Goal: Navigation & Orientation: Find specific page/section

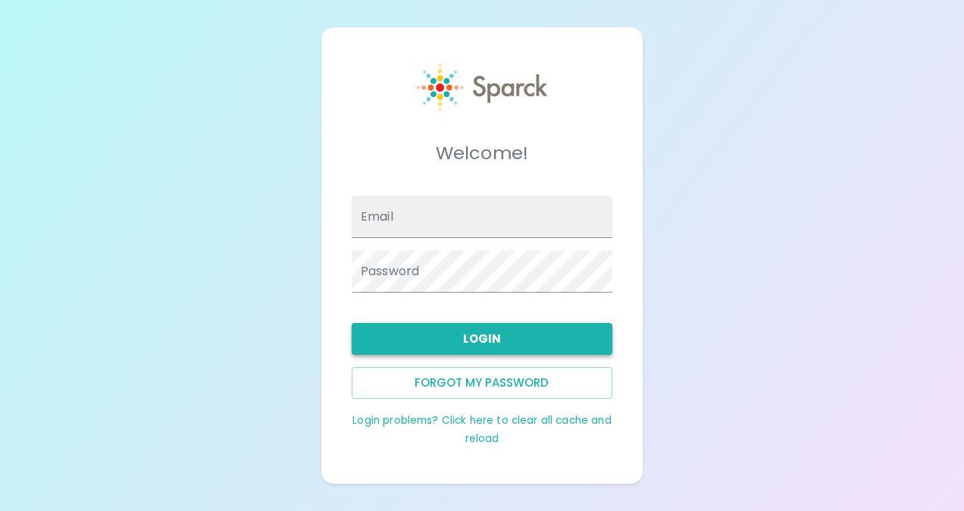
type input "[EMAIL_ADDRESS][DOMAIN_NAME]"
click at [488, 339] on button "Login" at bounding box center [482, 339] width 261 height 32
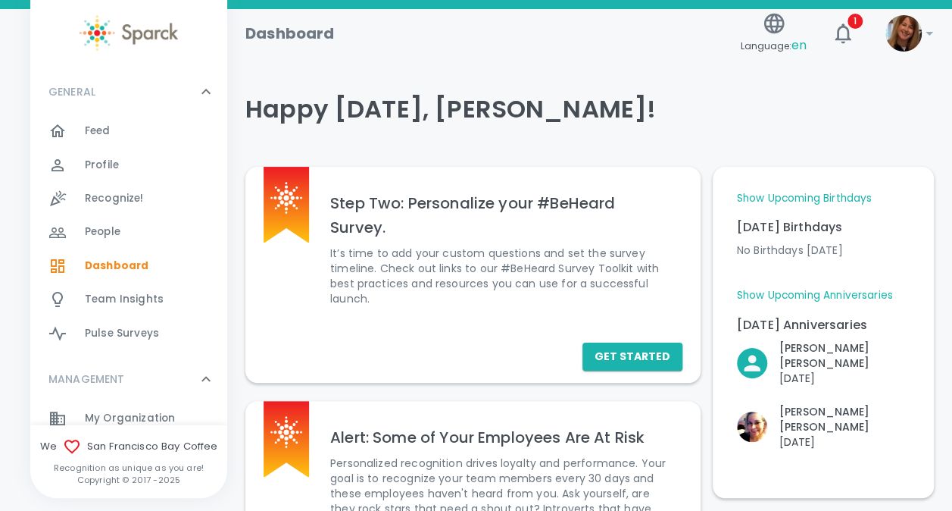
click at [108, 132] on span "Feed" at bounding box center [98, 130] width 26 height 15
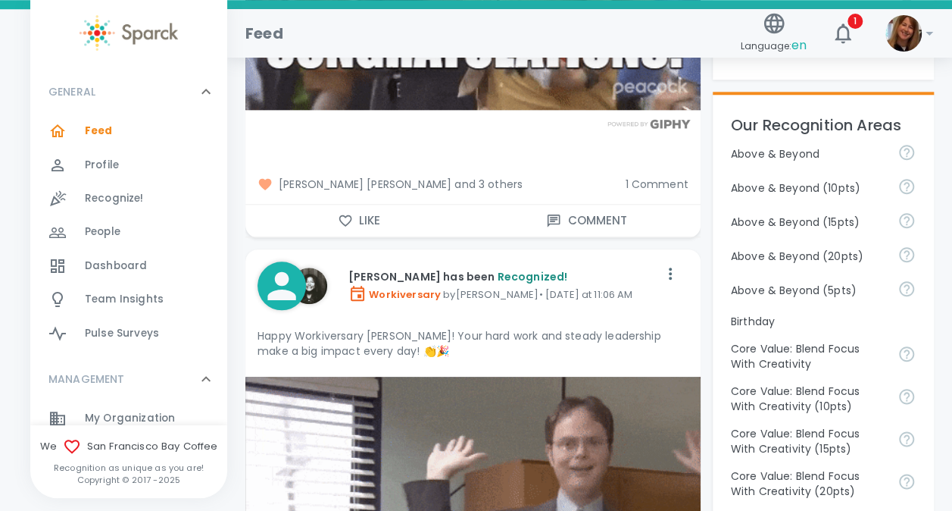
scroll to position [682, 0]
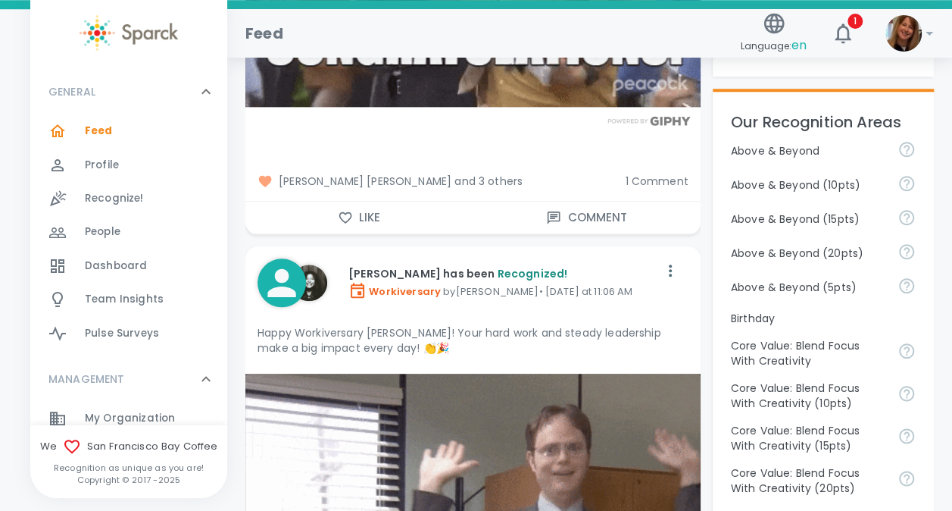
click at [345, 213] on icon "button" at bounding box center [345, 216] width 13 height 11
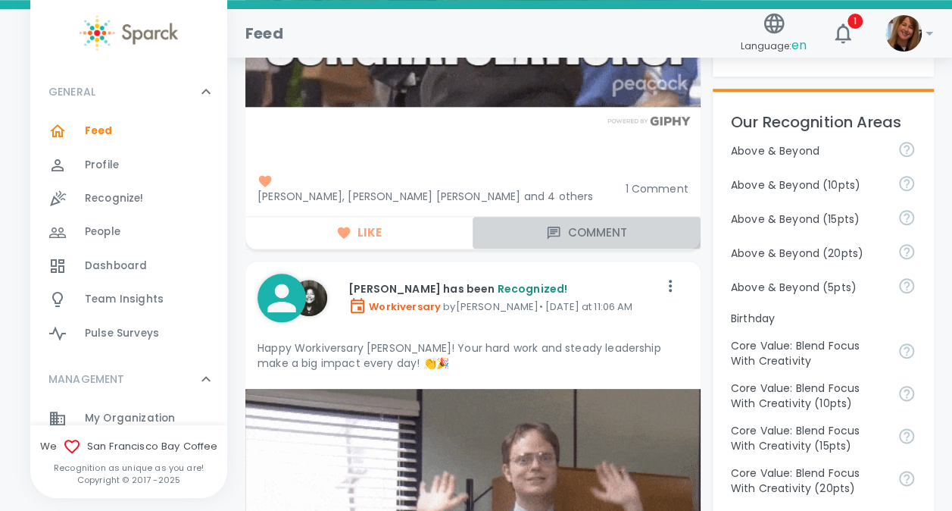
click at [576, 217] on button "Comment" at bounding box center [586, 233] width 227 height 32
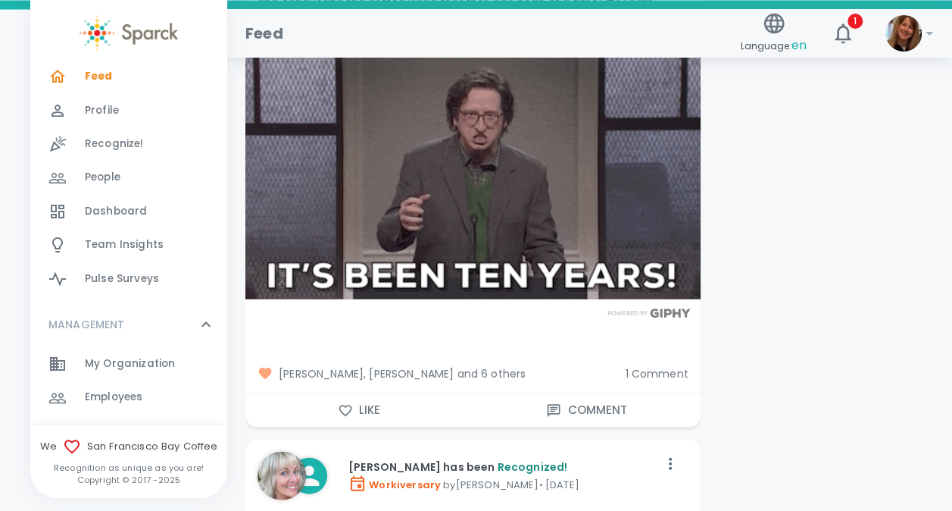
scroll to position [76, 0]
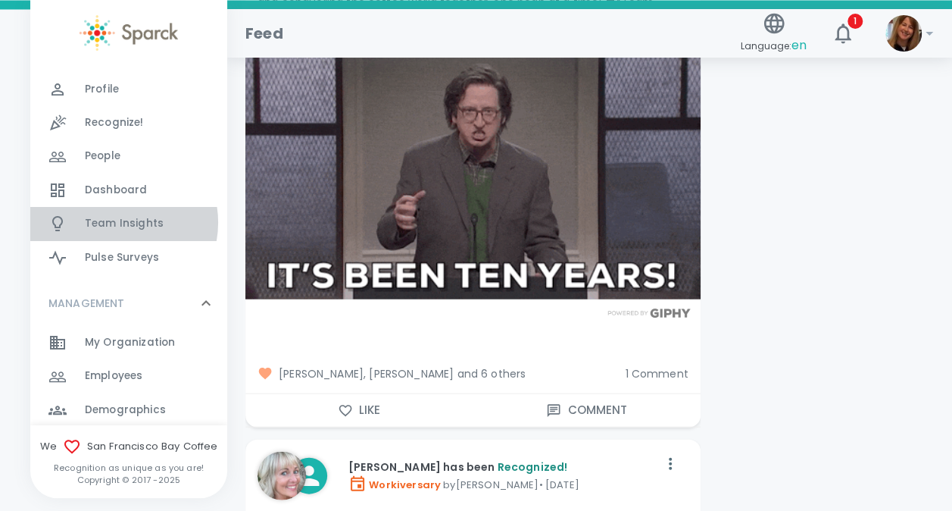
click at [117, 222] on span "Team Insights" at bounding box center [124, 223] width 79 height 15
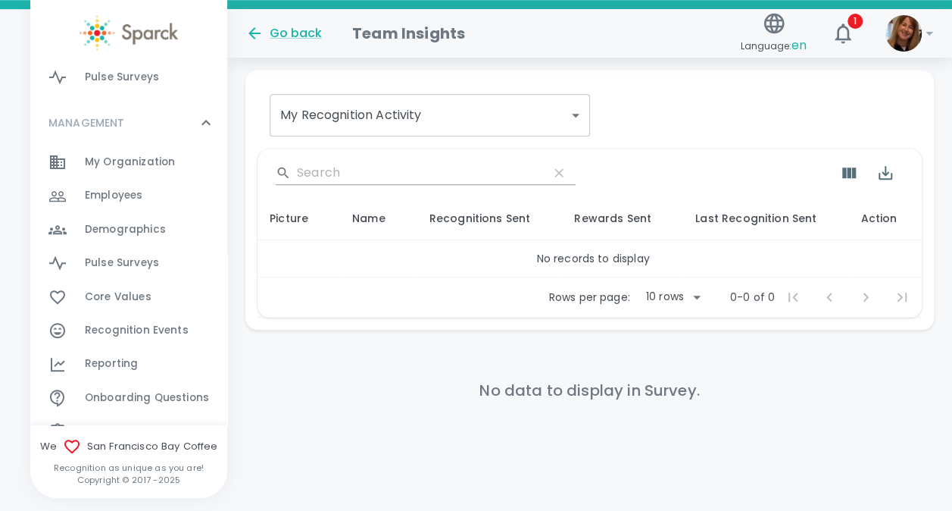
scroll to position [303, 0]
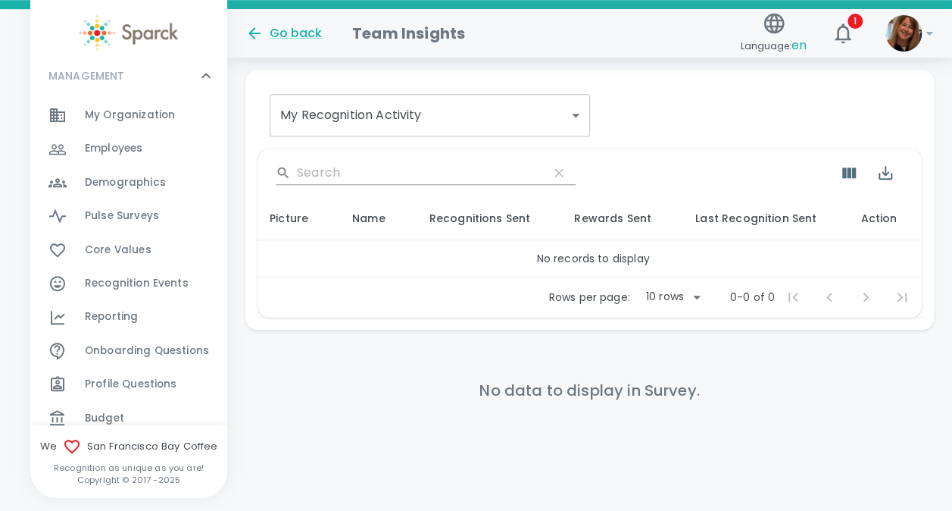
click at [126, 312] on span "Reporting" at bounding box center [111, 316] width 53 height 15
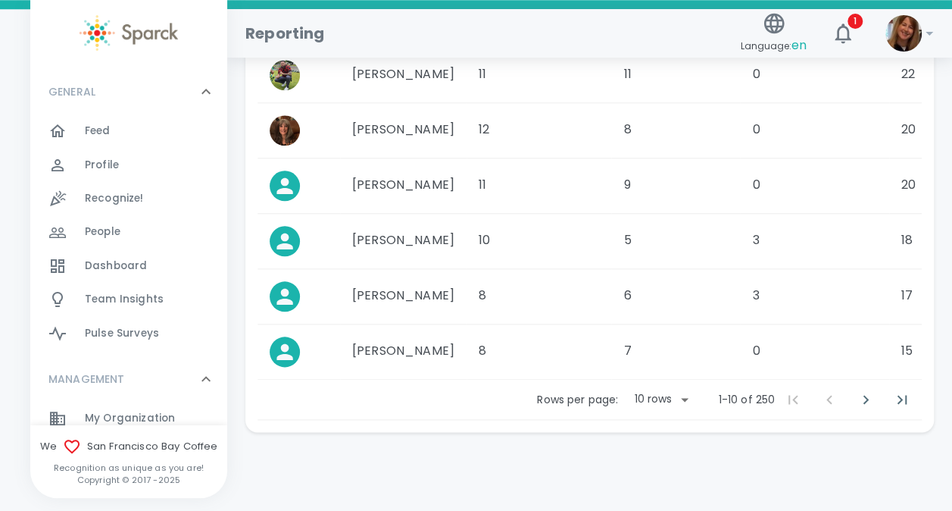
scroll to position [774, 0]
click at [864, 400] on icon "Next Page" at bounding box center [866, 399] width 18 height 18
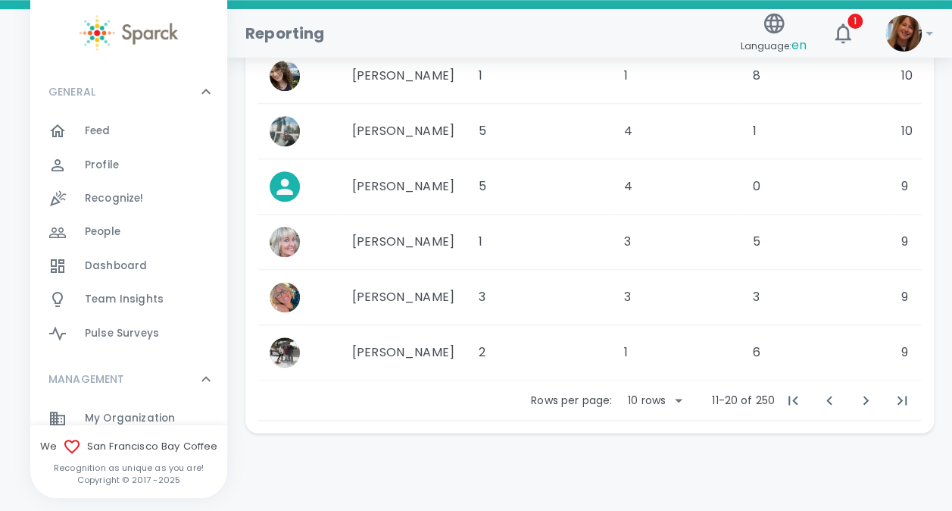
scroll to position [752, 0]
click at [864, 403] on icon "Next Page" at bounding box center [866, 399] width 5 height 9
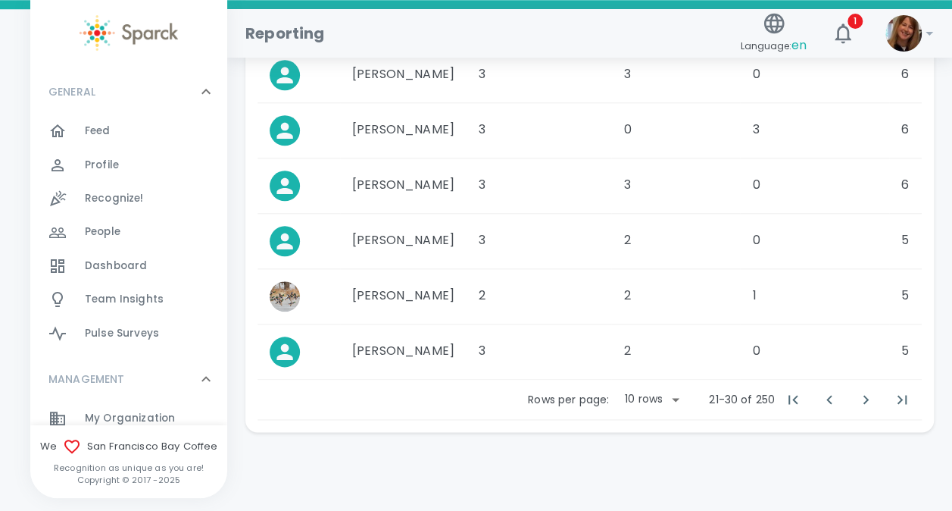
scroll to position [783, 0]
click at [859, 398] on icon "Next Page" at bounding box center [866, 399] width 18 height 18
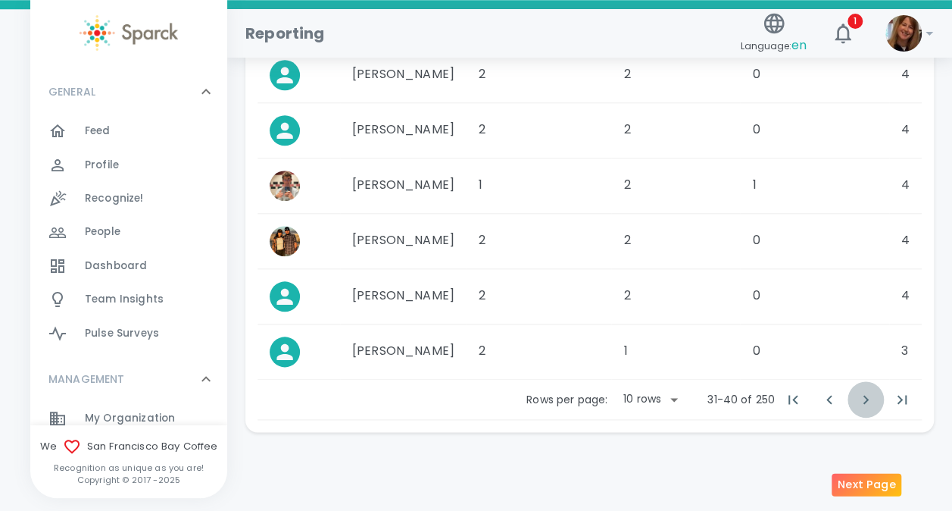
click at [859, 400] on icon "Next Page" at bounding box center [866, 399] width 18 height 18
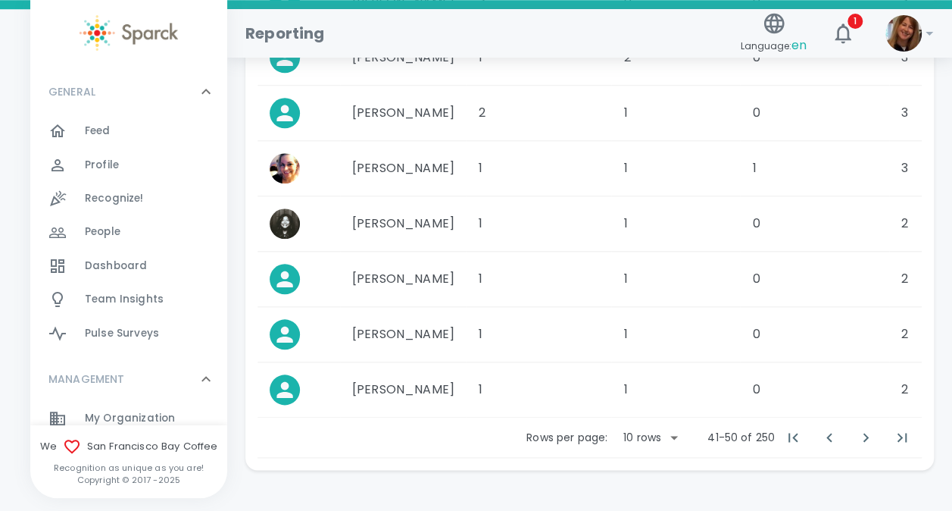
scroll to position [761, 0]
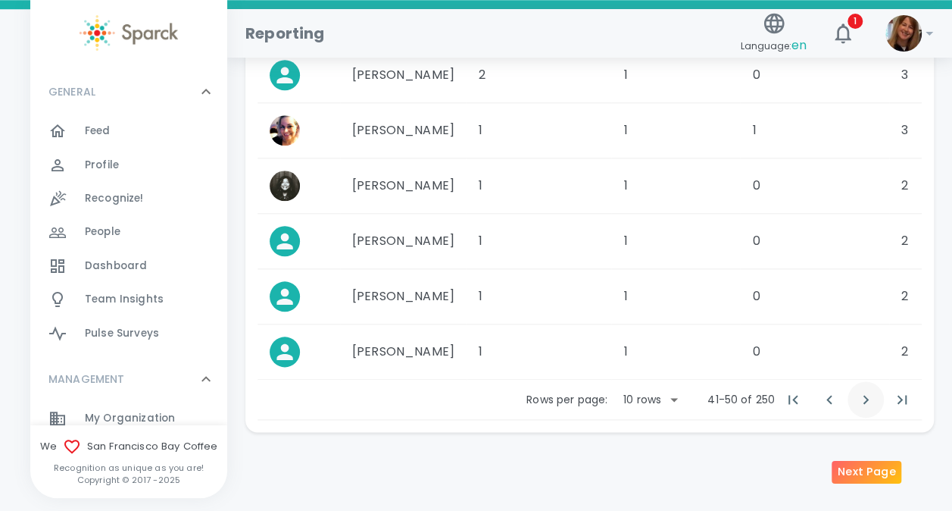
click at [861, 398] on icon "Next Page" at bounding box center [866, 399] width 18 height 18
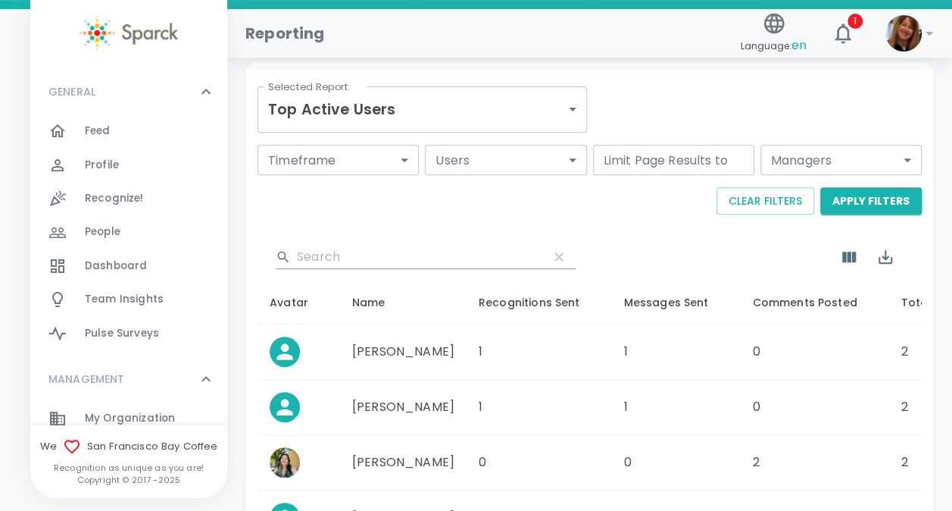
scroll to position [231, 0]
